Goal: Transaction & Acquisition: Purchase product/service

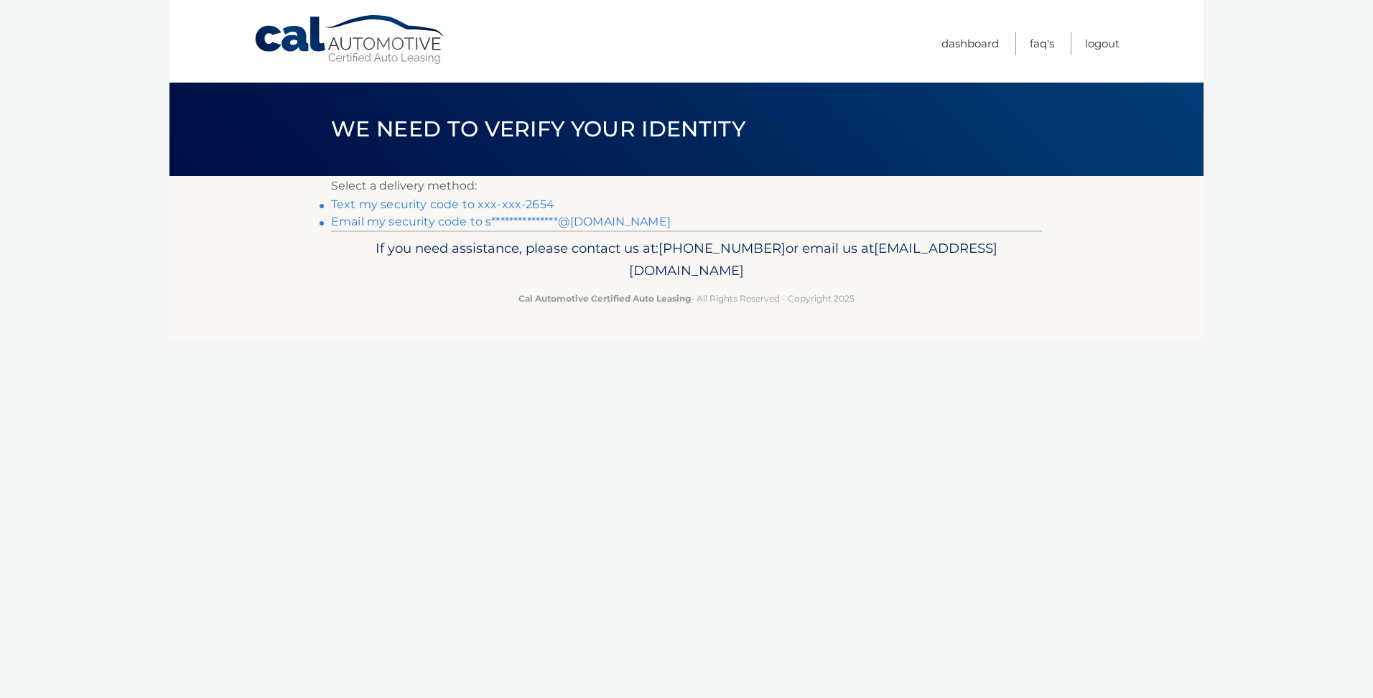
click at [360, 222] on link "**********" at bounding box center [501, 222] width 340 height 14
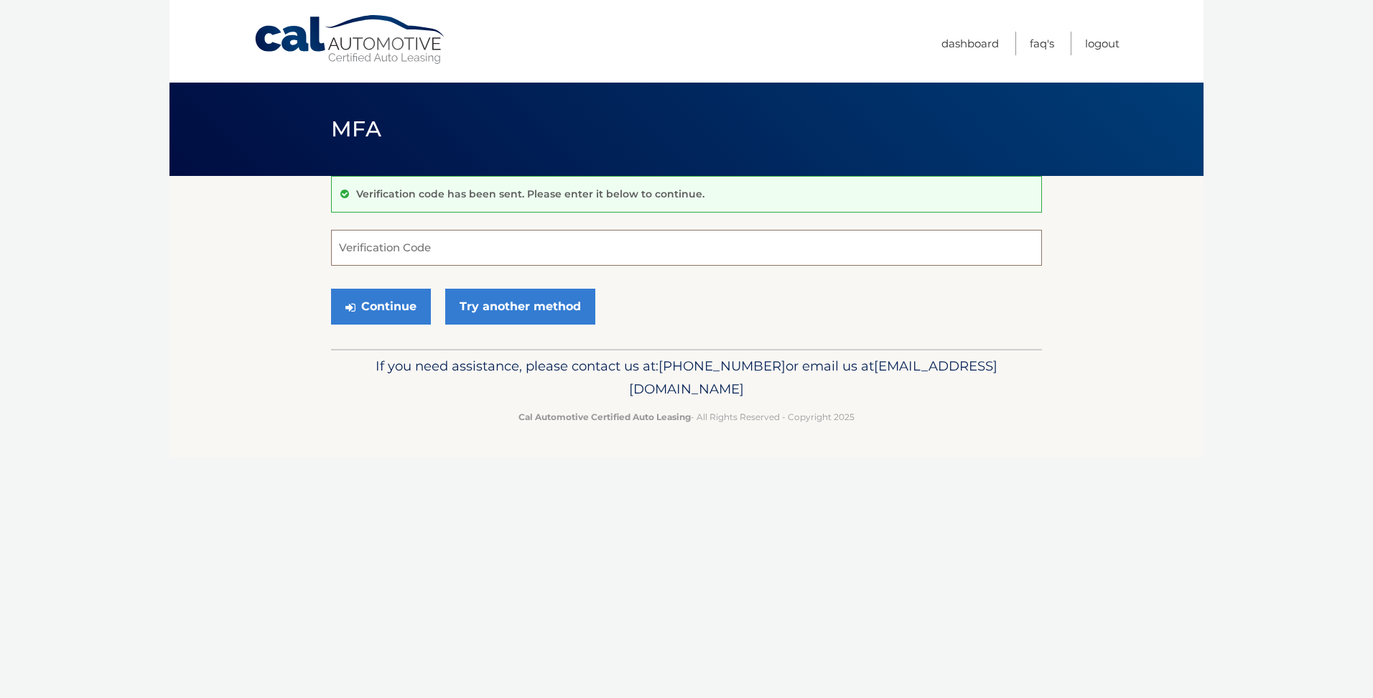
click at [411, 244] on input "Verification Code" at bounding box center [686, 248] width 711 height 36
click at [391, 252] on input "Verification Code" at bounding box center [686, 248] width 711 height 36
type input "334238"
click at [331, 289] on button "Continue" at bounding box center [381, 307] width 100 height 36
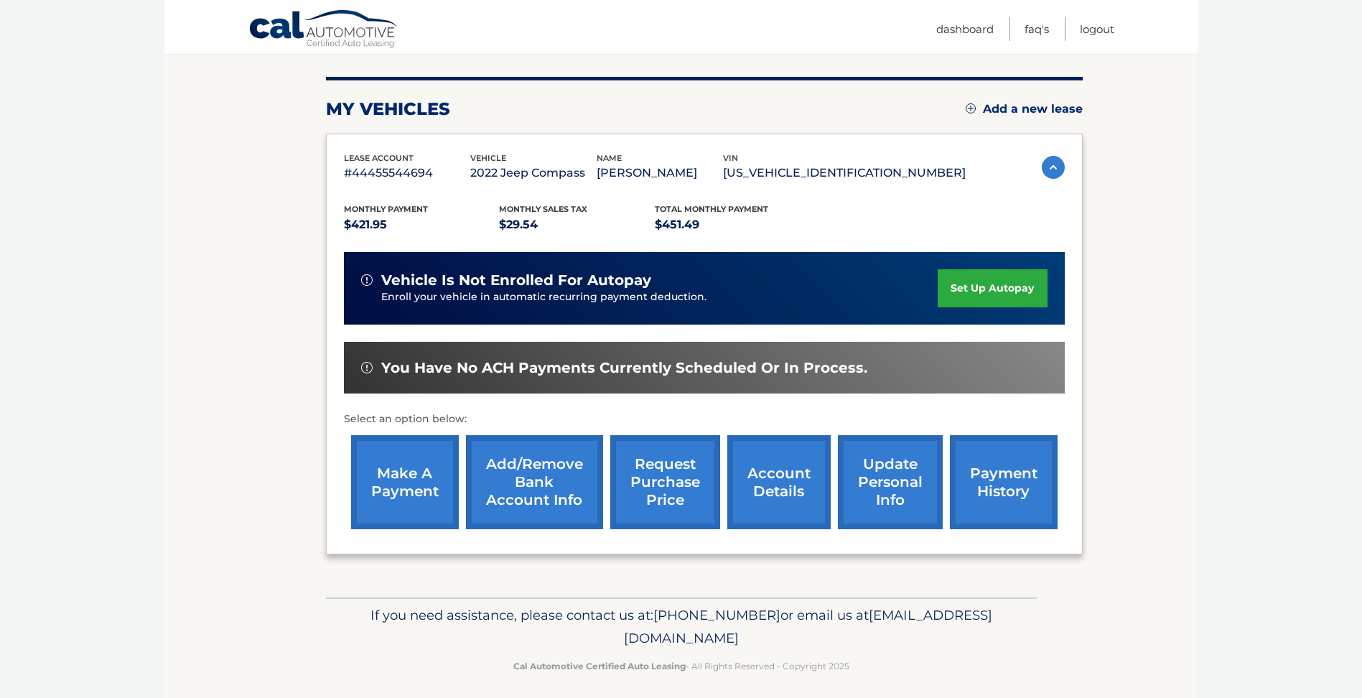
scroll to position [172, 0]
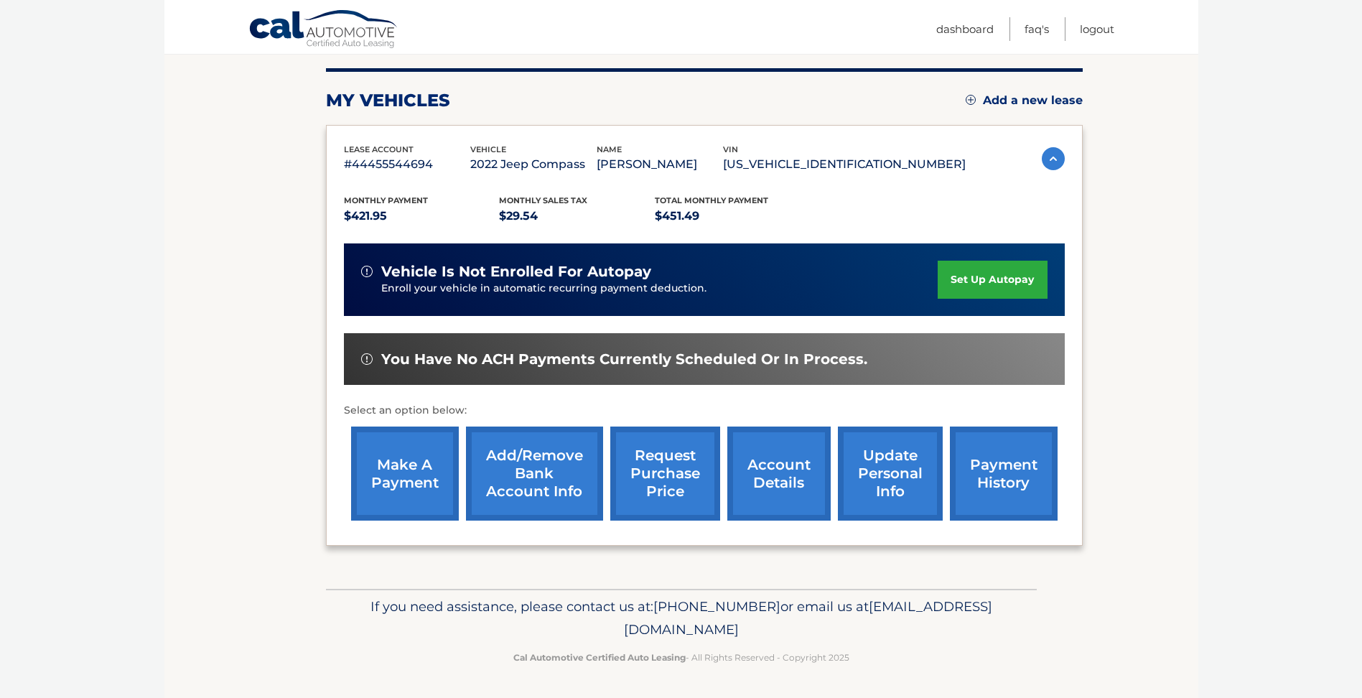
click at [409, 482] on link "make a payment" at bounding box center [405, 473] width 108 height 94
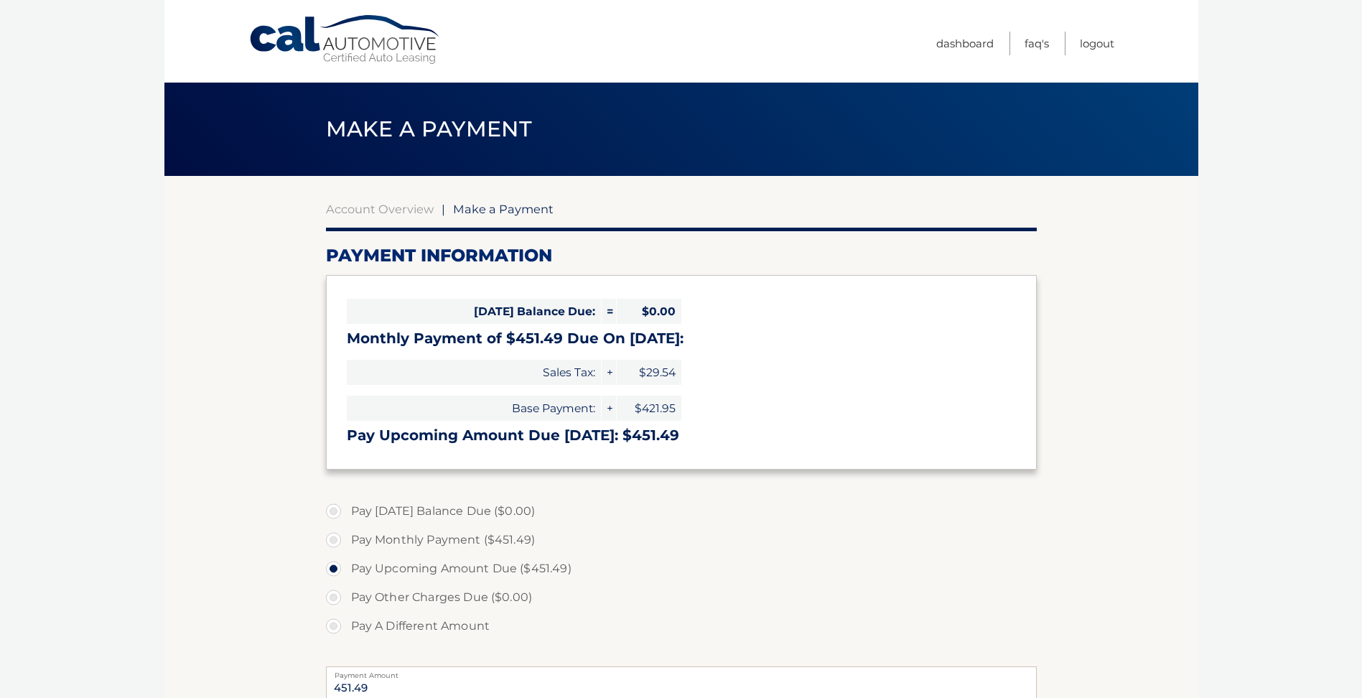
select select "MjQ4MjZhYjgtNjExNS00OTk4LWFhZTEtZjFhMDAxNjU1MmE3"
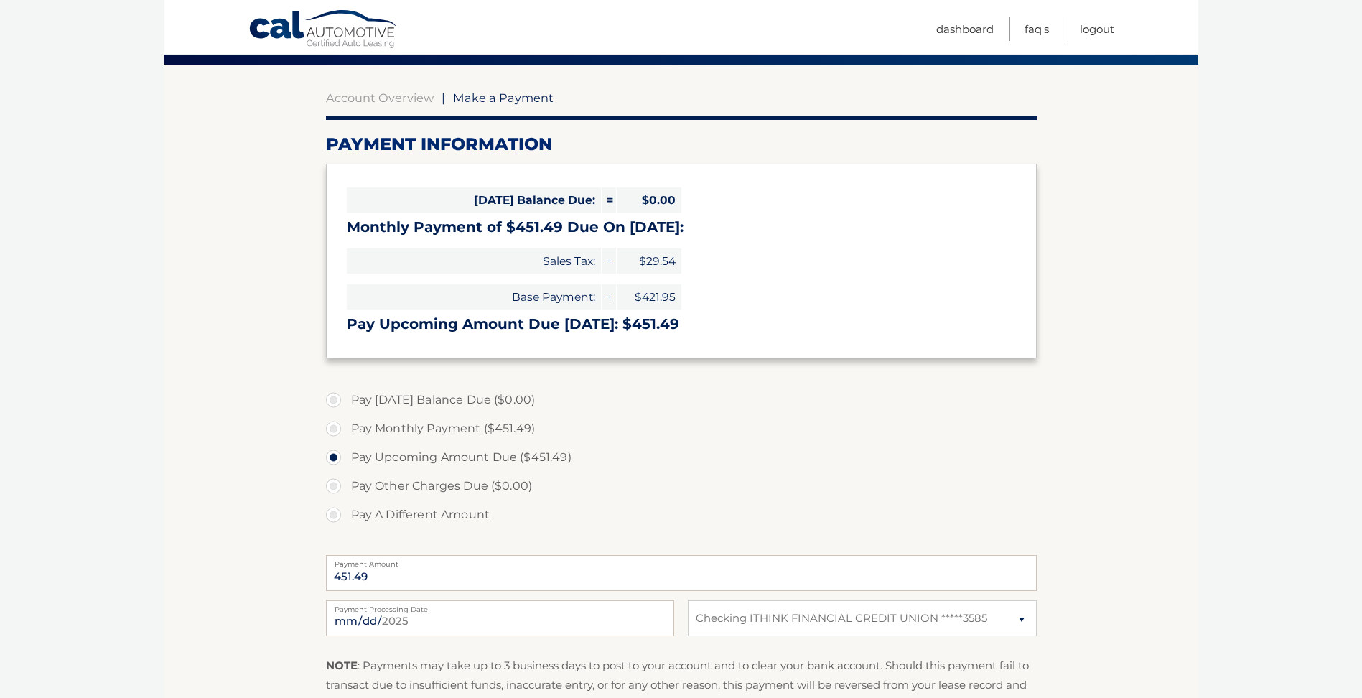
scroll to position [144, 0]
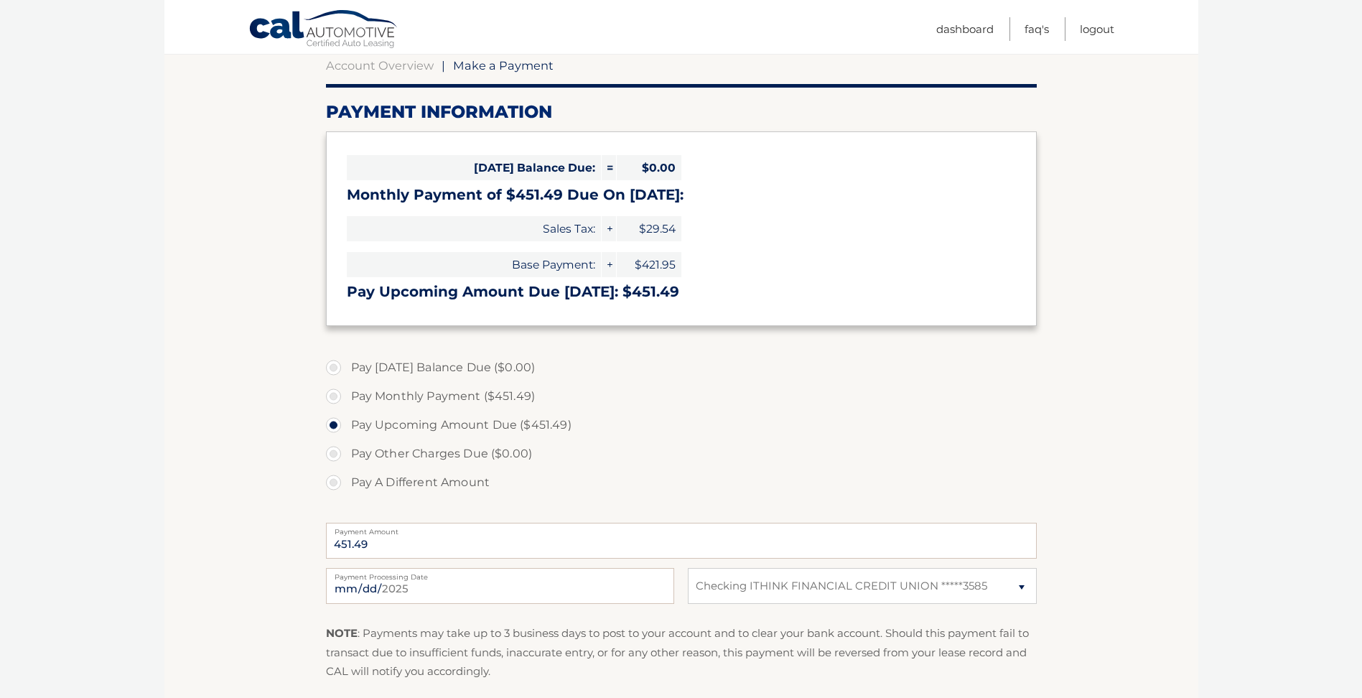
click at [335, 391] on label "Pay Monthly Payment ($451.49)" at bounding box center [681, 396] width 711 height 29
click at [335, 391] on input "Pay Monthly Payment ($451.49)" at bounding box center [339, 393] width 14 height 23
radio input "true"
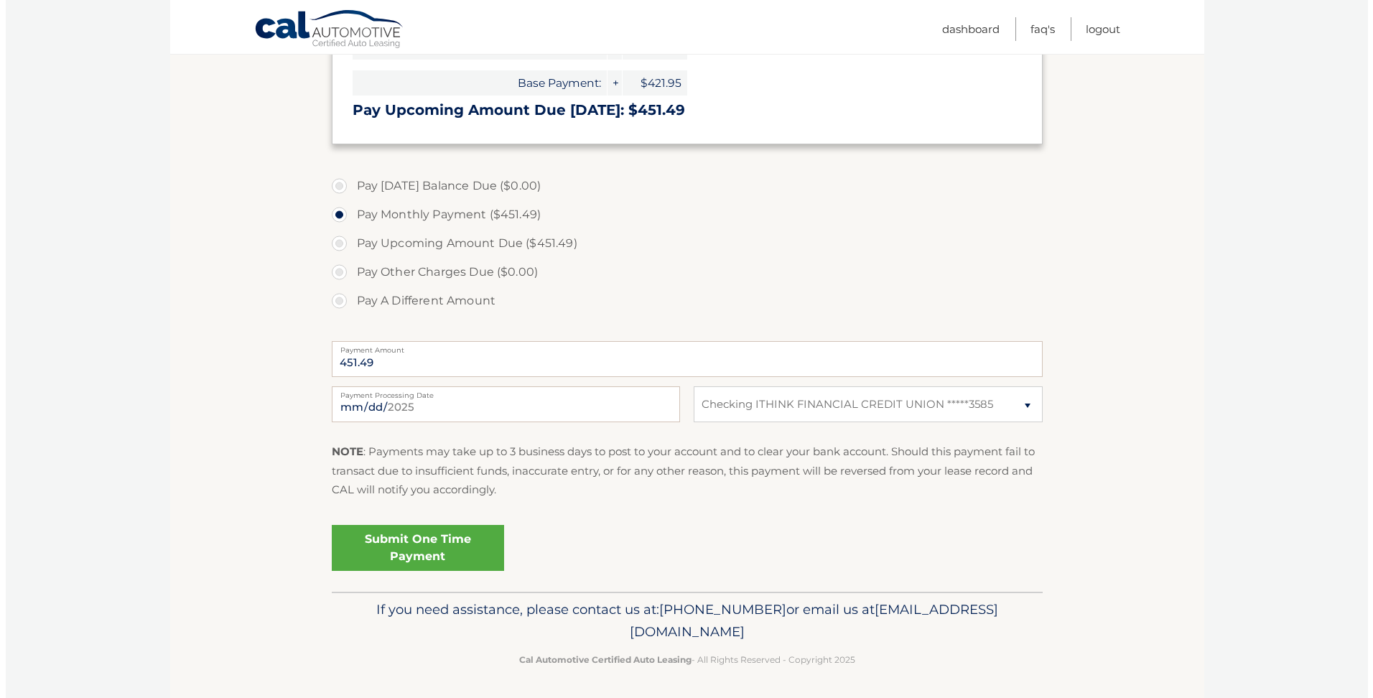
scroll to position [328, 0]
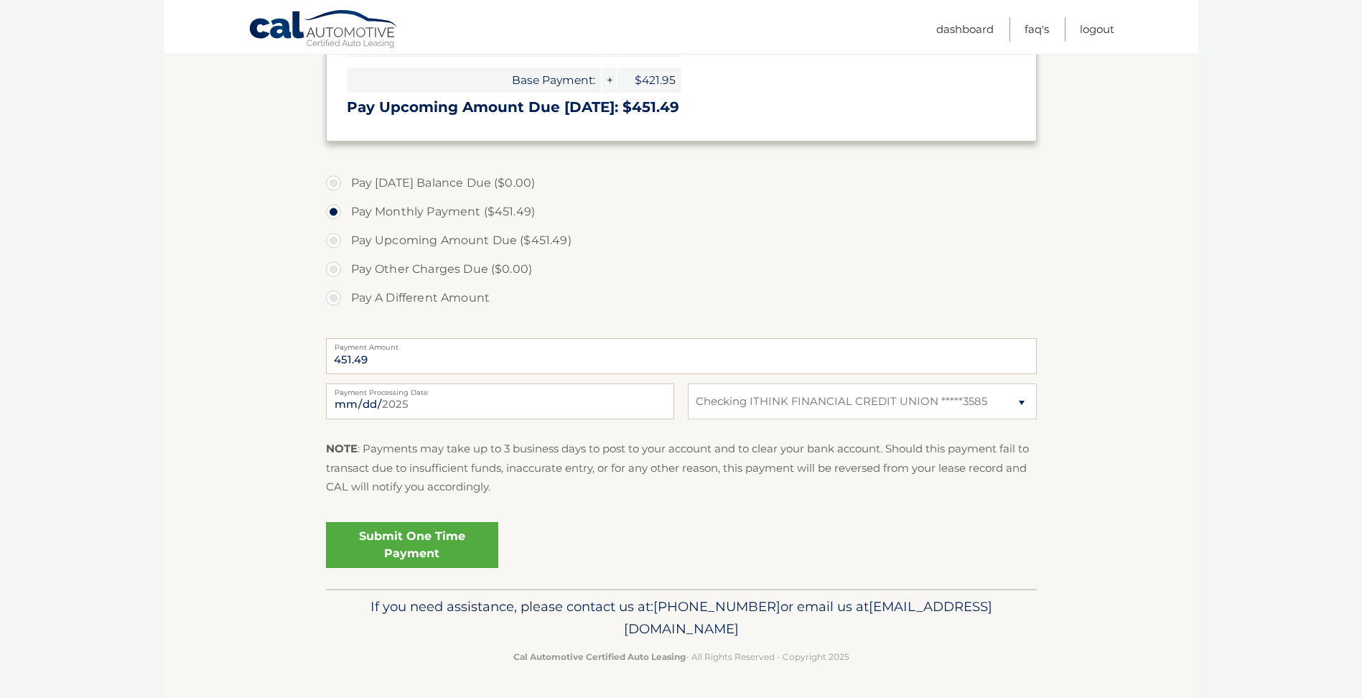
click at [441, 548] on link "Submit One Time Payment" at bounding box center [412, 545] width 172 height 46
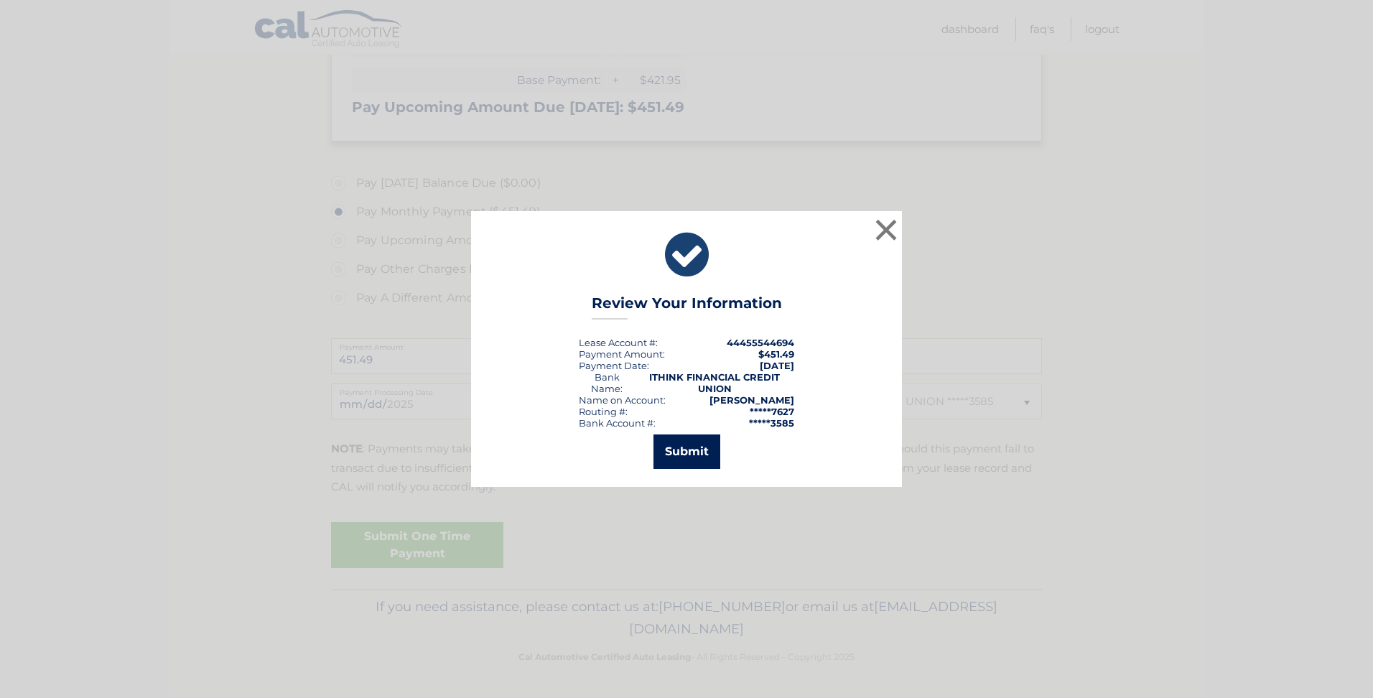
click at [673, 452] on button "Submit" at bounding box center [686, 451] width 67 height 34
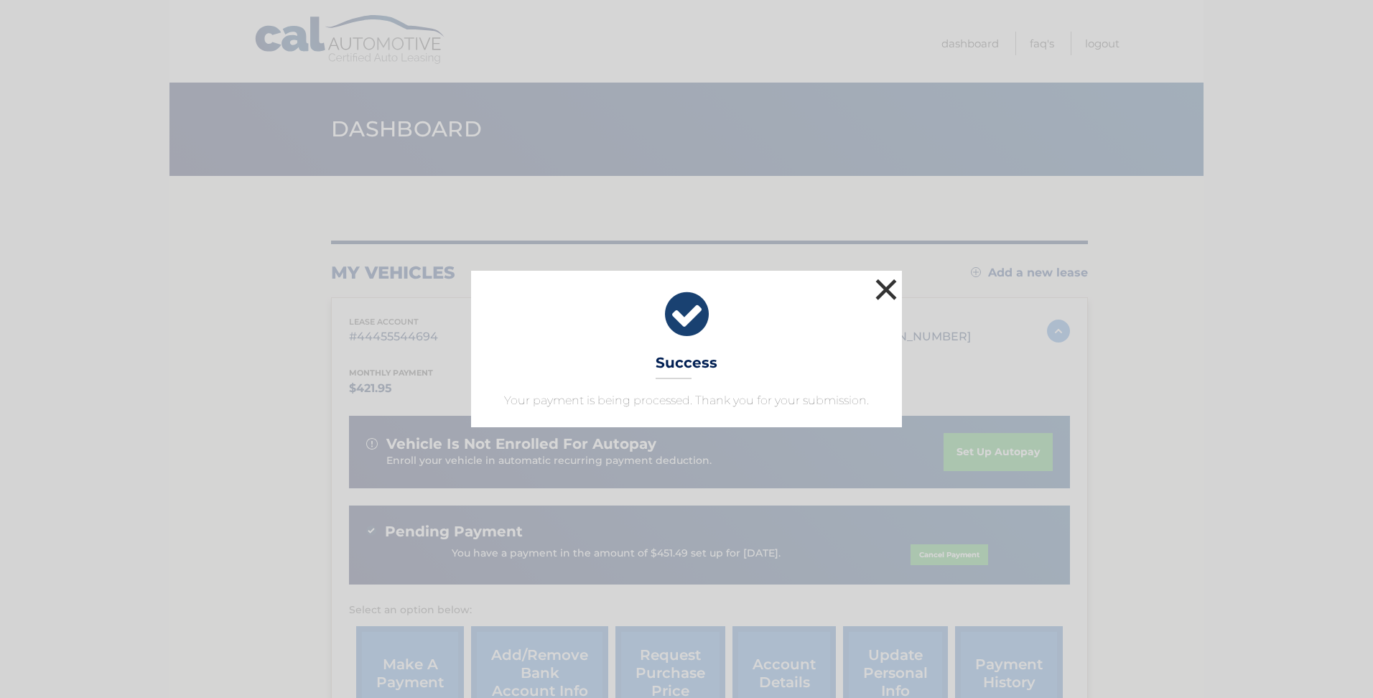
click at [879, 292] on button "×" at bounding box center [886, 289] width 29 height 29
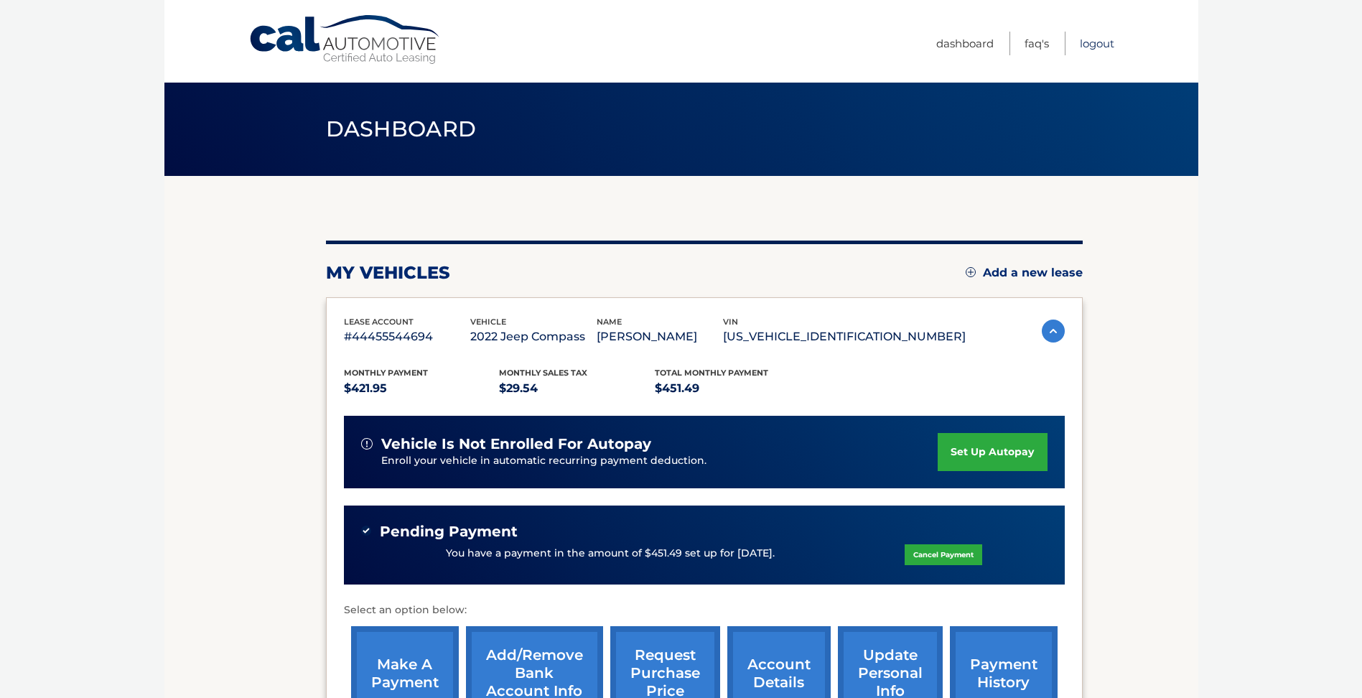
click at [1096, 47] on link "Logout" at bounding box center [1097, 44] width 34 height 24
